Goal: Information Seeking & Learning: Compare options

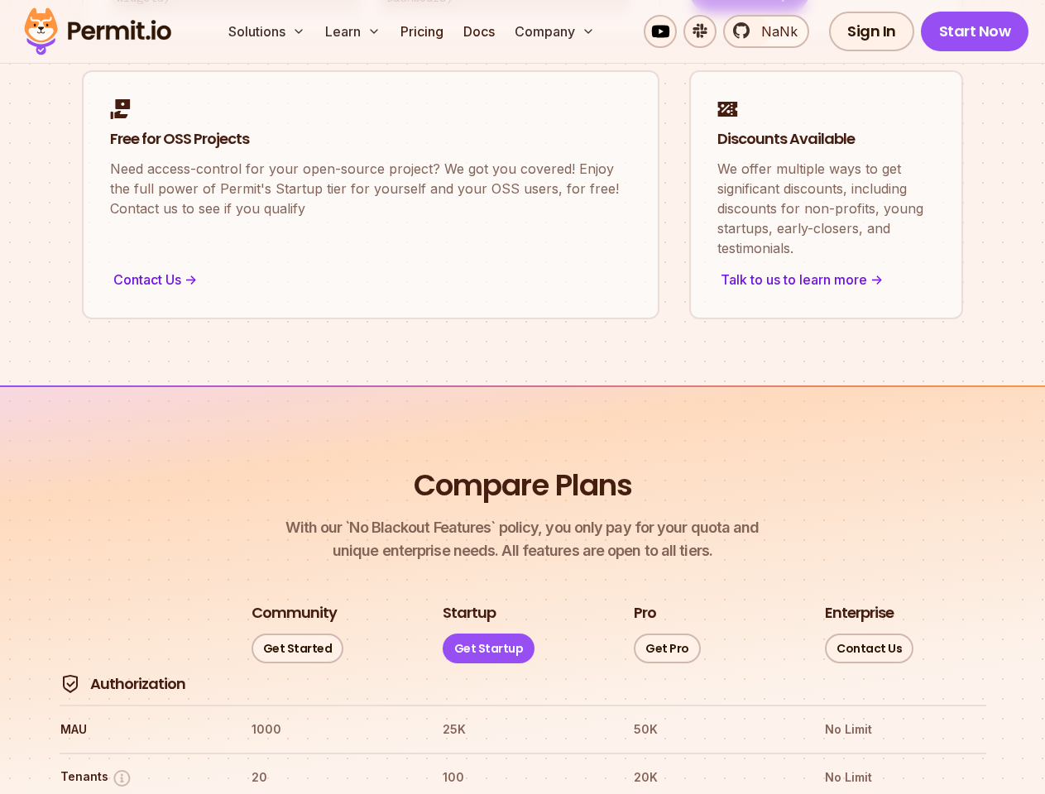
scroll to position [1895, 0]
click at [267, 31] on button "Solutions" at bounding box center [267, 31] width 90 height 33
click at [353, 31] on button "Learn" at bounding box center [352, 31] width 69 height 33
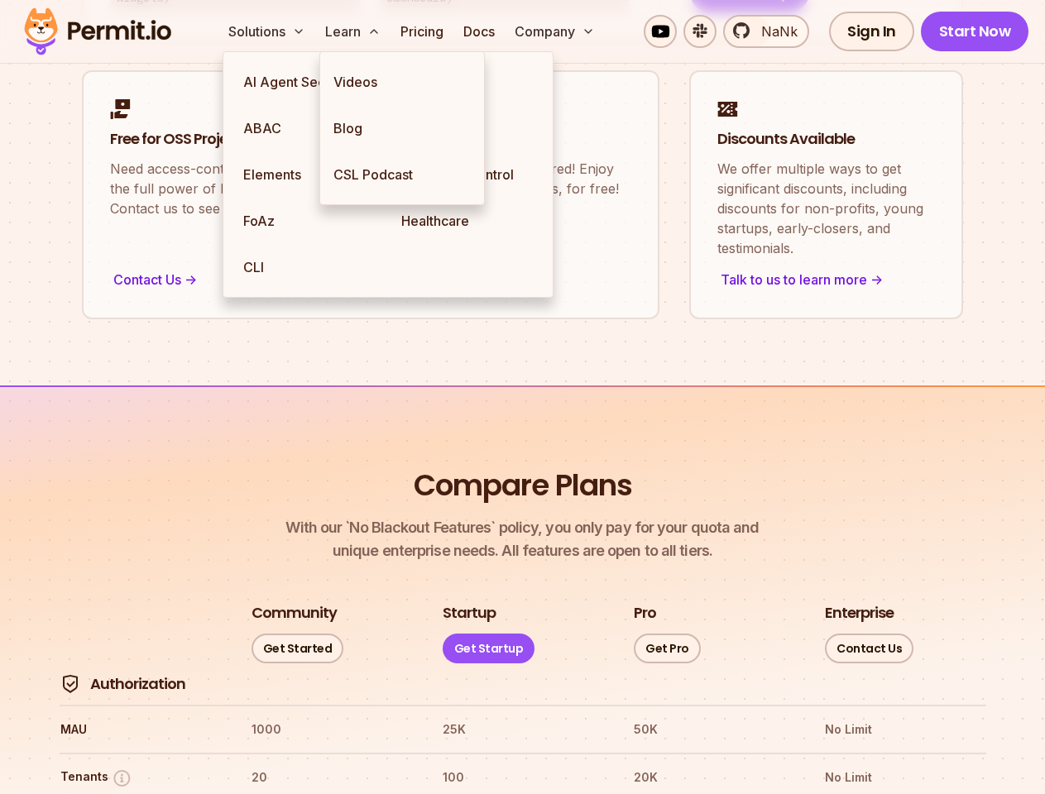
click at [555, 31] on button "Company" at bounding box center [554, 31] width 93 height 33
click at [96, 768] on button "Tenants" at bounding box center [96, 778] width 72 height 21
